Goal: Task Accomplishment & Management: Complete application form

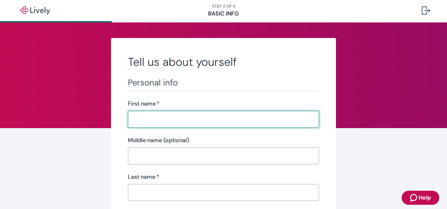
click at [173, 118] on input "First name   *" at bounding box center [223, 119] width 191 height 14
type input "[PERSON_NAME]"
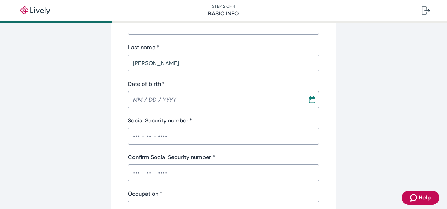
scroll to position [140, 0]
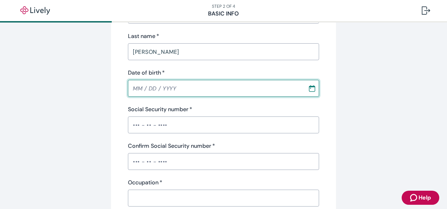
type input "MM / DD / YYYY"
click at [140, 87] on input "MM / DD / YYYY" at bounding box center [215, 88] width 175 height 14
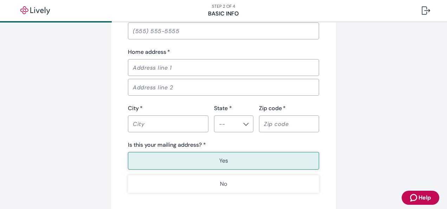
scroll to position [527, 0]
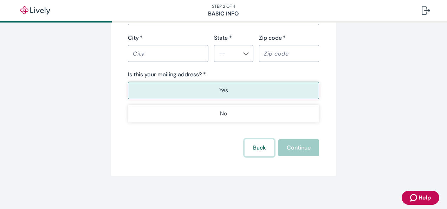
click at [254, 148] on button "Back" at bounding box center [258, 147] width 29 height 17
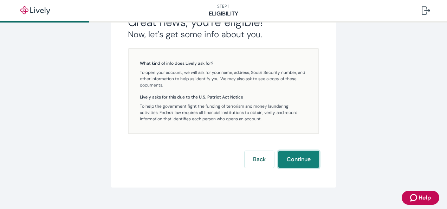
scroll to position [166, 0]
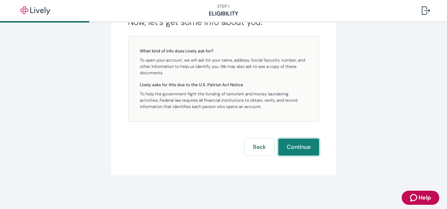
click at [307, 149] on button "Continue" at bounding box center [298, 146] width 41 height 17
